Goal: Task Accomplishment & Management: Manage account settings

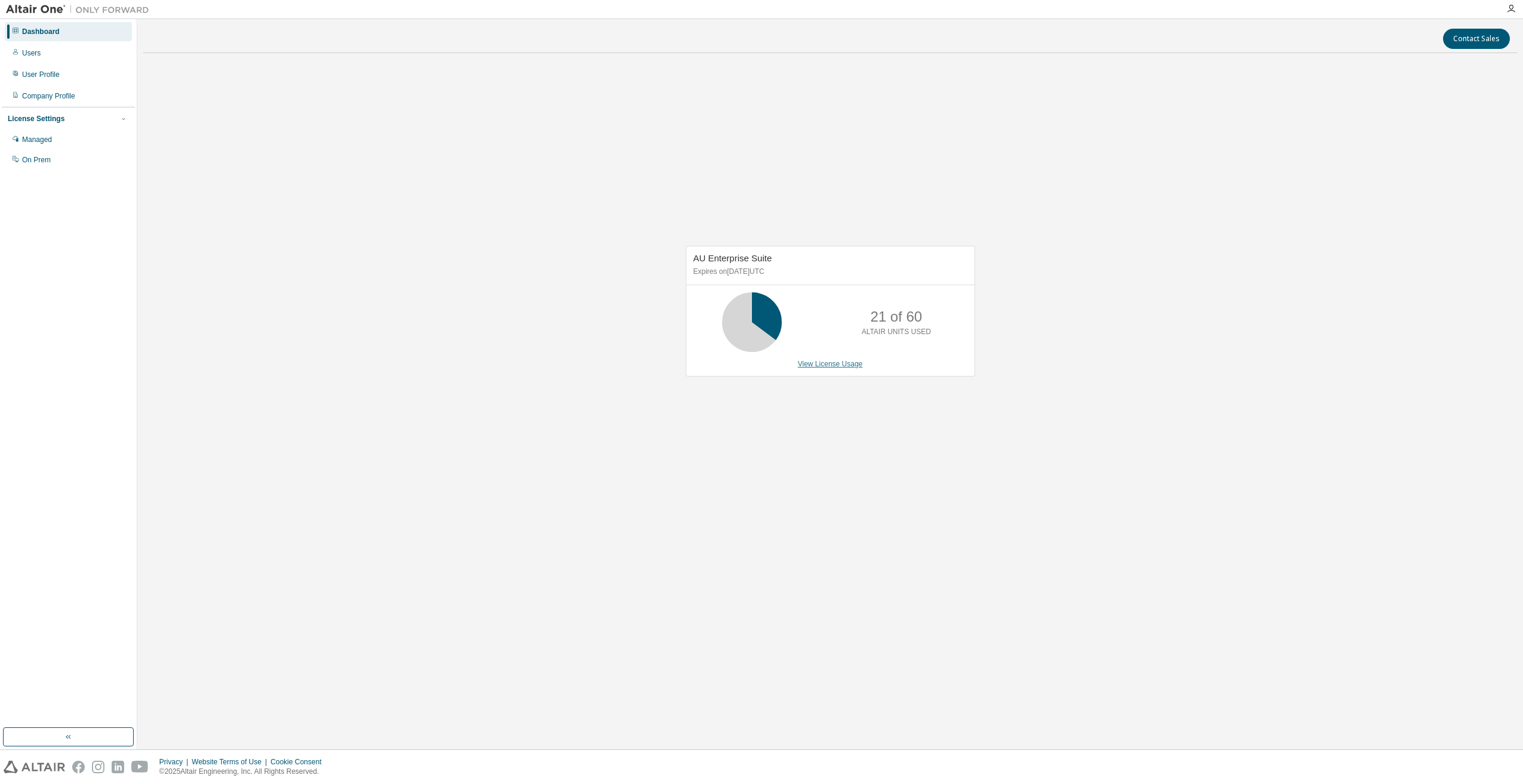
click at [835, 362] on link "View License Usage" at bounding box center [830, 364] width 65 height 8
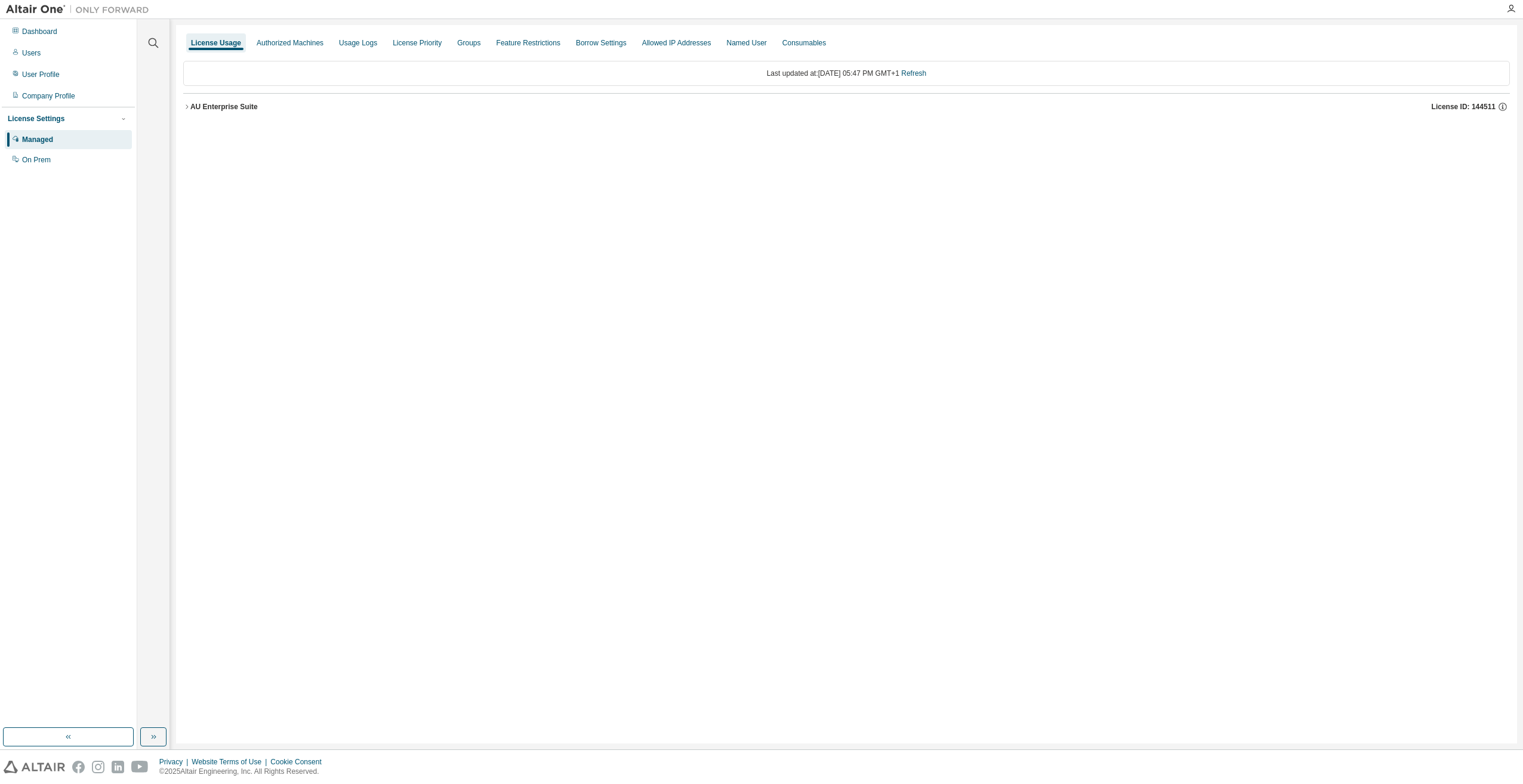
click at [187, 110] on icon "button" at bounding box center [187, 107] width 7 height 7
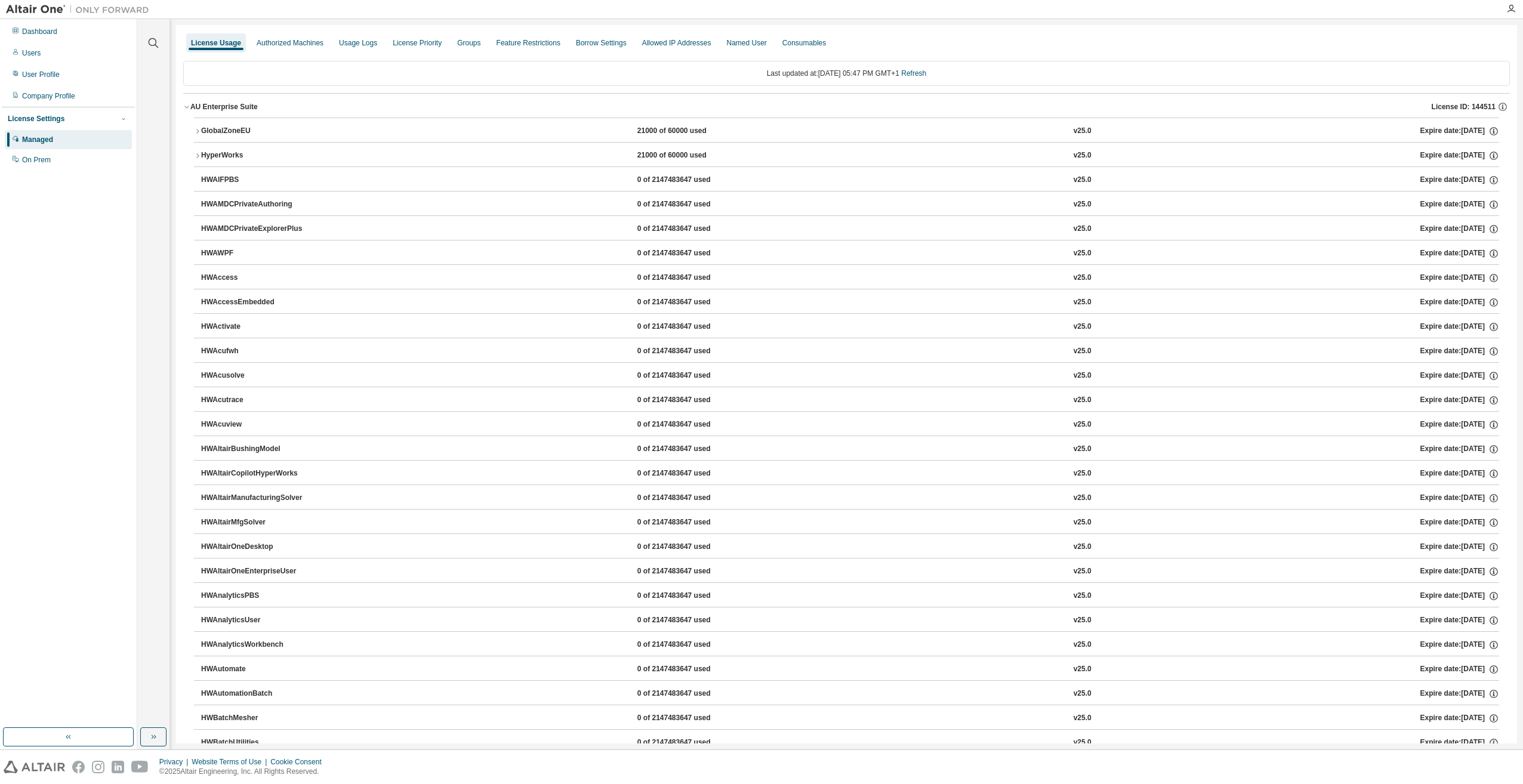
click at [195, 130] on icon "button" at bounding box center [198, 131] width 7 height 7
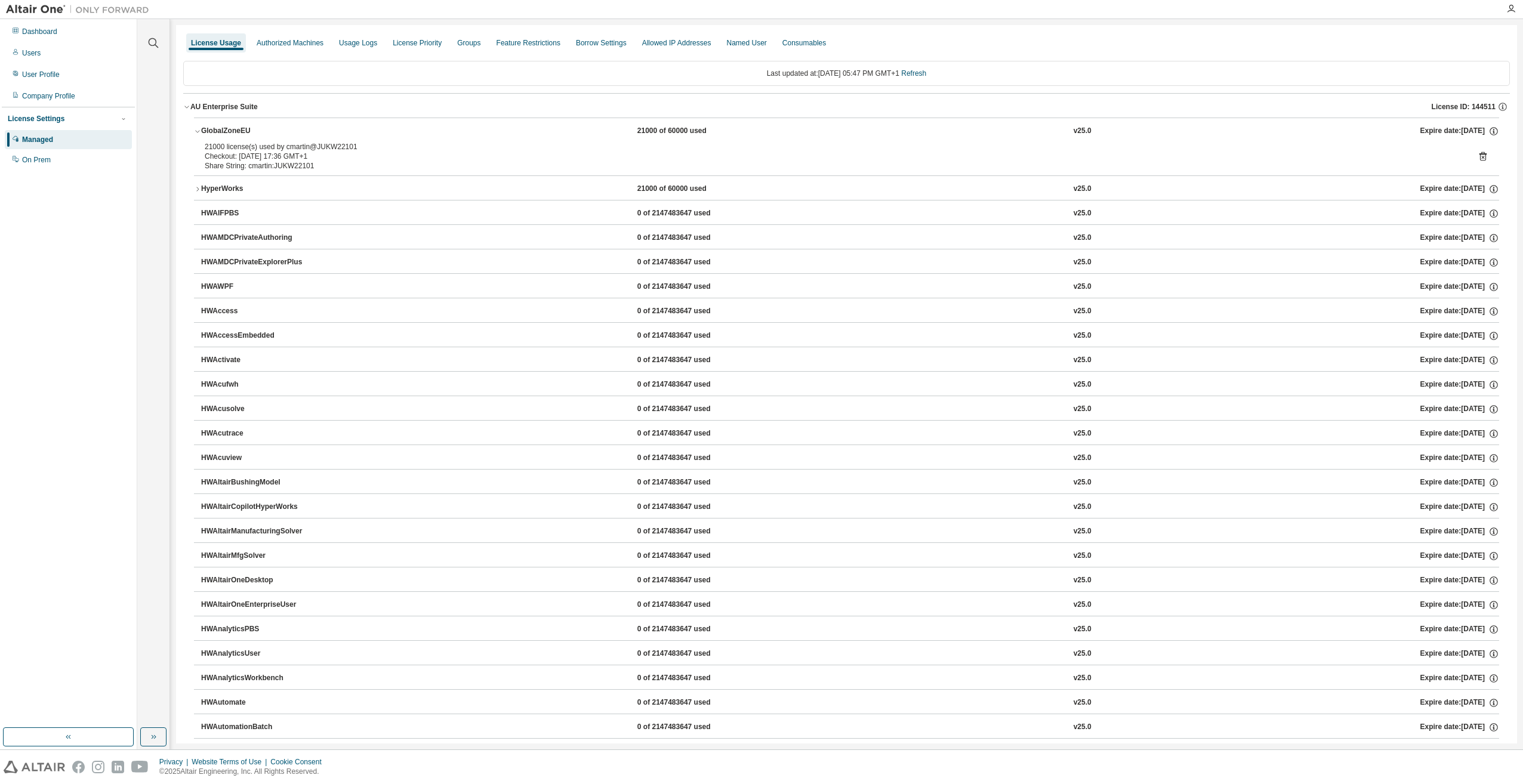
click at [941, 42] on div "License Usage Authorized Machines Usage Logs License Priority Groups Feature Re…" at bounding box center [847, 43] width 1327 height 22
click at [1478, 155] on icon at bounding box center [1483, 156] width 11 height 11
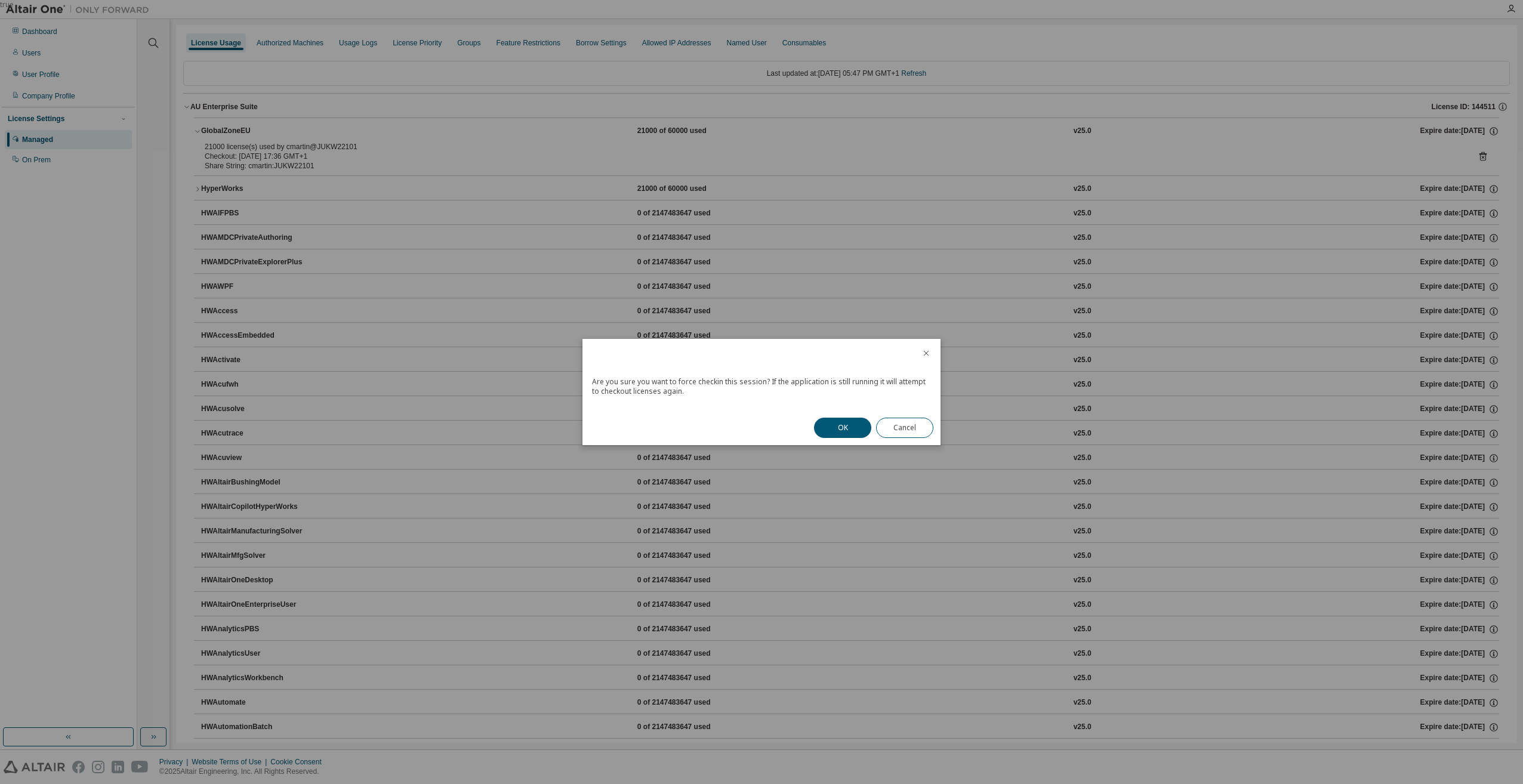
click at [838, 430] on button "OK" at bounding box center [843, 428] width 57 height 21
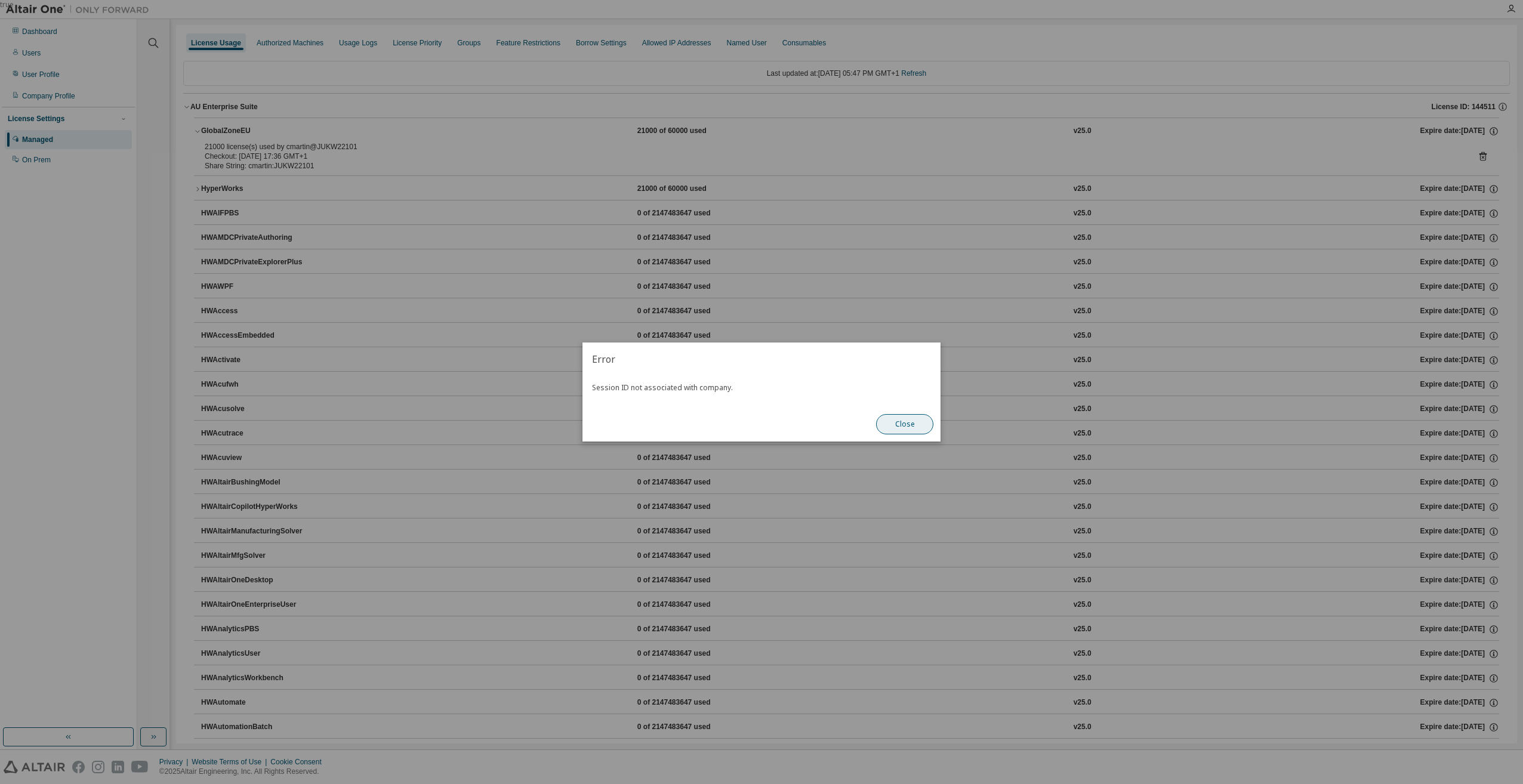
click at [904, 426] on button "Close" at bounding box center [905, 424] width 57 height 21
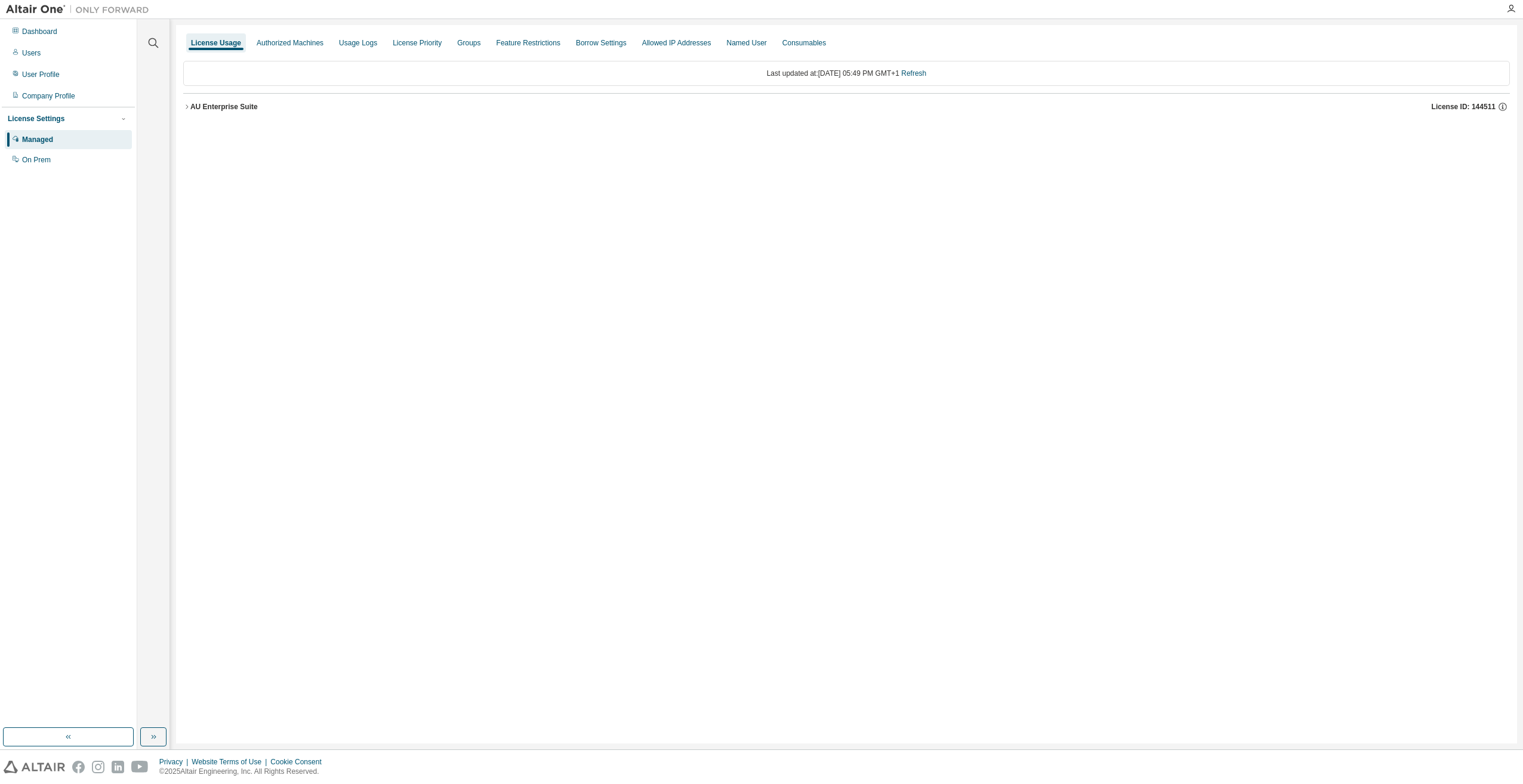
click at [181, 107] on div "License Usage Authorized Machines Usage Logs License Priority Groups Feature Re…" at bounding box center [846, 384] width 1341 height 719
click at [186, 104] on icon "button" at bounding box center [187, 107] width 7 height 7
click at [186, 110] on icon "button" at bounding box center [187, 107] width 7 height 7
